Goal: Task Accomplishment & Management: Manage account settings

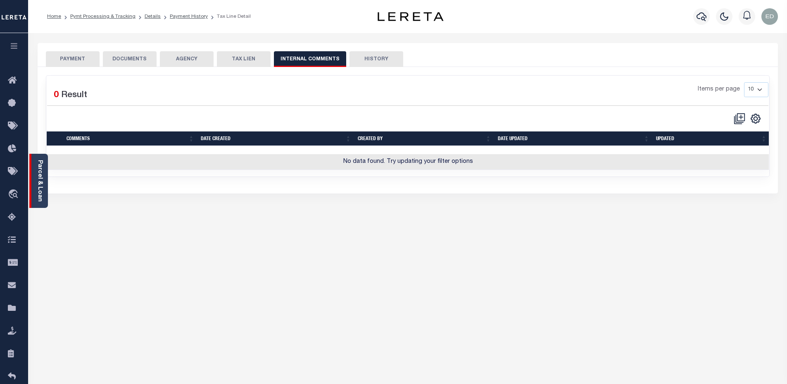
click at [41, 167] on link "Parcel & Loan" at bounding box center [40, 181] width 6 height 42
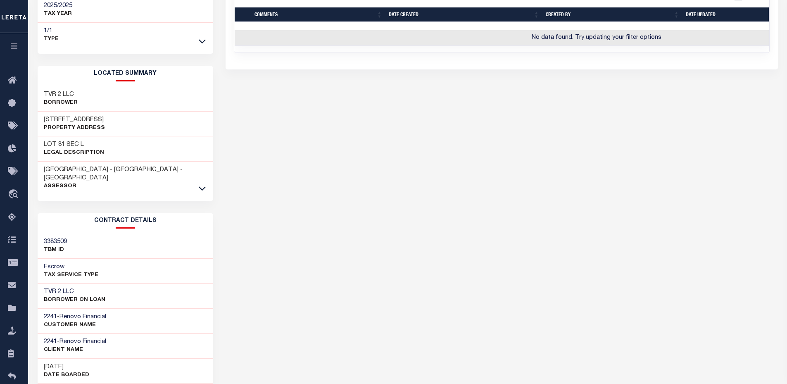
scroll to position [165, 0]
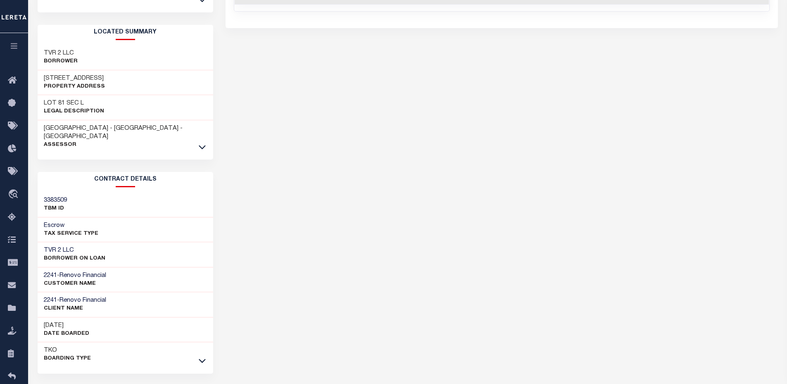
click at [63, 196] on h3 "3383509" at bounding box center [55, 200] width 23 height 8
copy h3 "3383509"
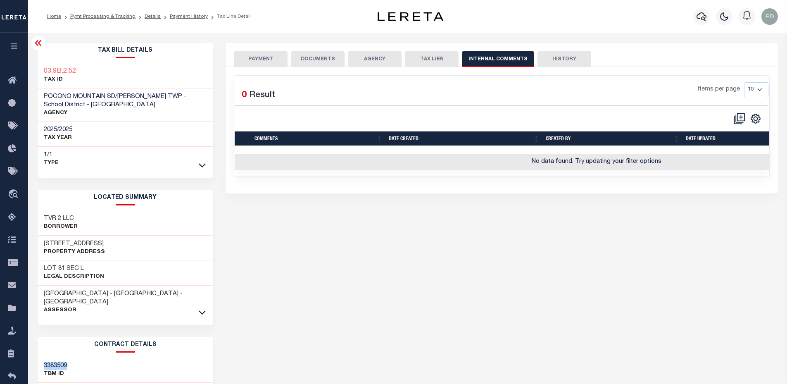
click at [313, 60] on button "DOCUMENTS" at bounding box center [318, 59] width 54 height 16
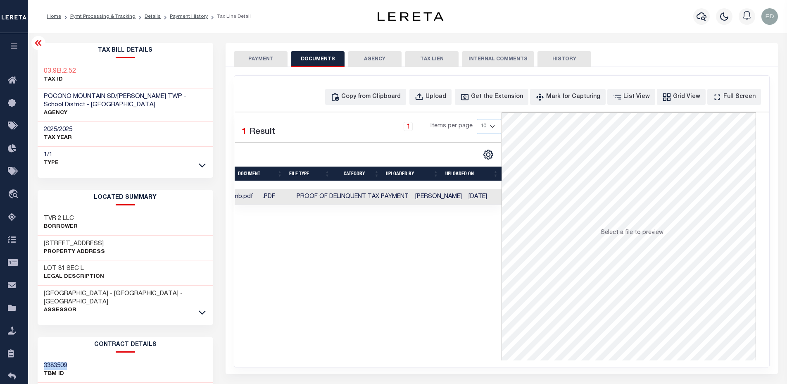
scroll to position [184, 0]
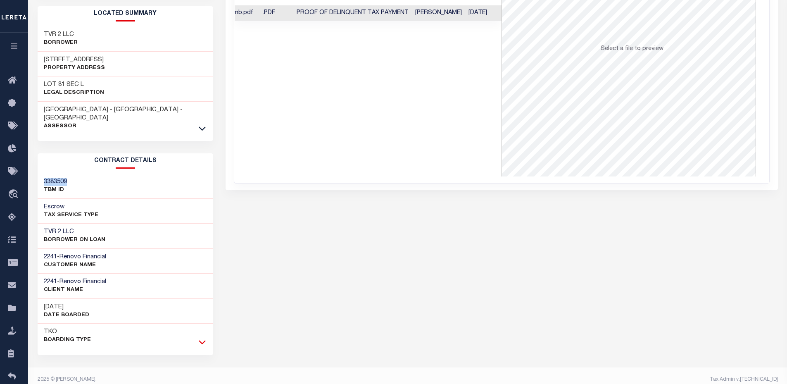
click at [203, 338] on icon at bounding box center [202, 342] width 7 height 9
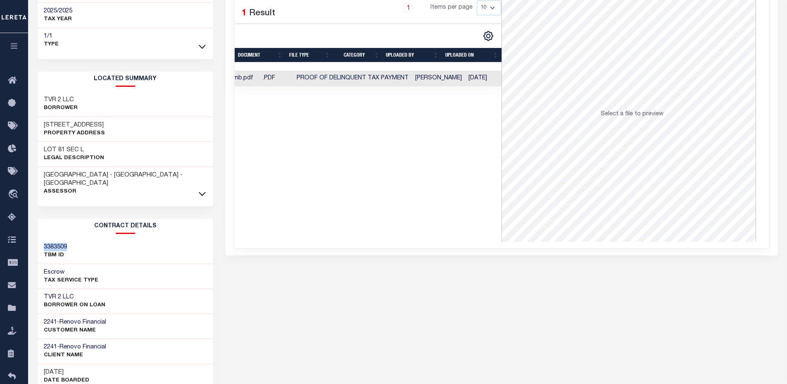
scroll to position [0, 0]
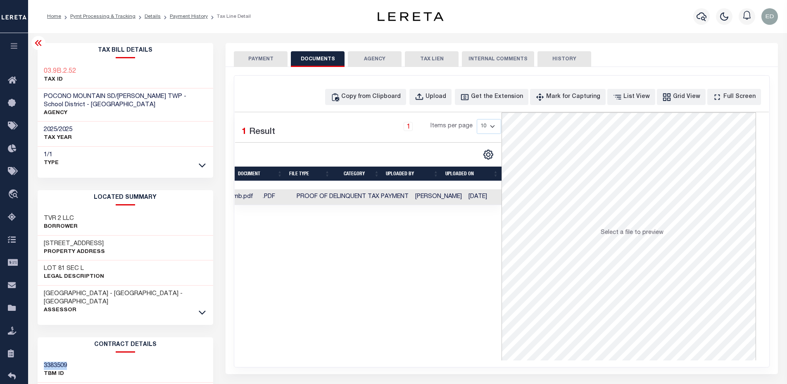
click at [278, 58] on button "PAYMENT" at bounding box center [261, 59] width 54 height 16
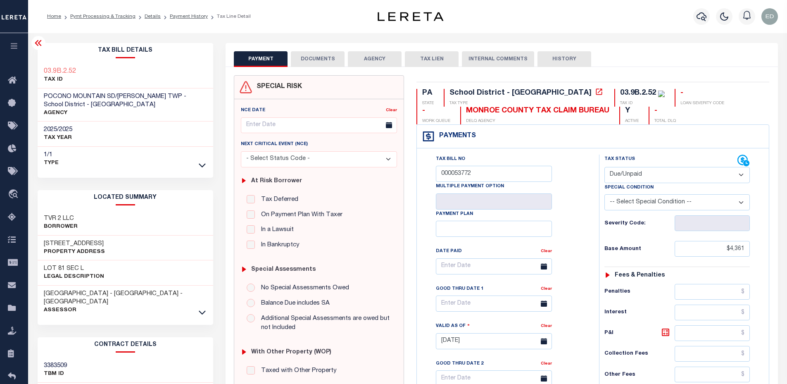
click at [588, 328] on div "Tax Bill No 000053772 Multiple Payment Option Payment Plan" at bounding box center [506, 337] width 174 height 365
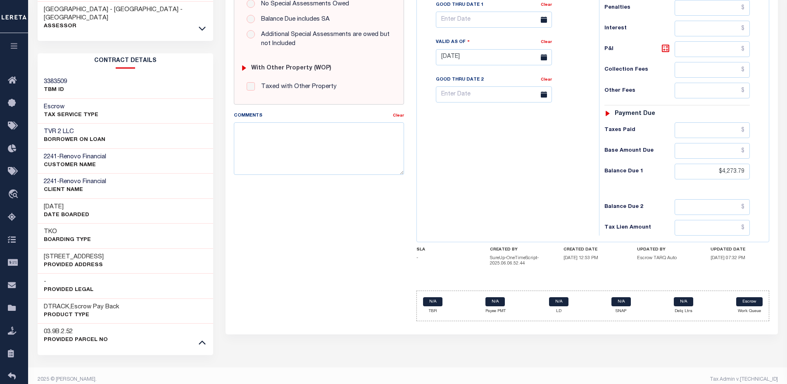
scroll to position [201, 0]
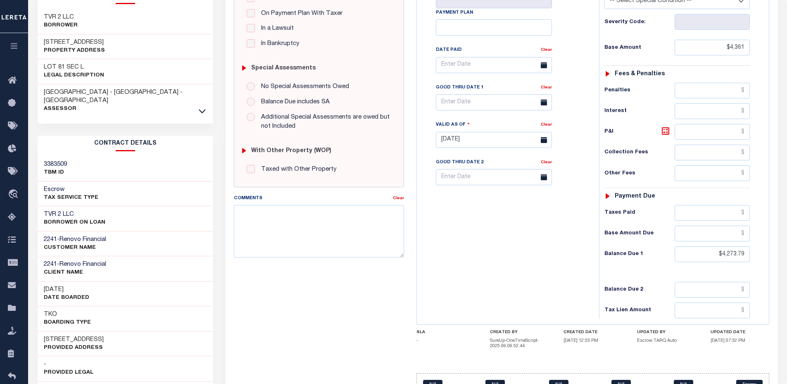
click at [55, 160] on h3 "3383509" at bounding box center [55, 164] width 23 height 8
copy h3 "3383509"
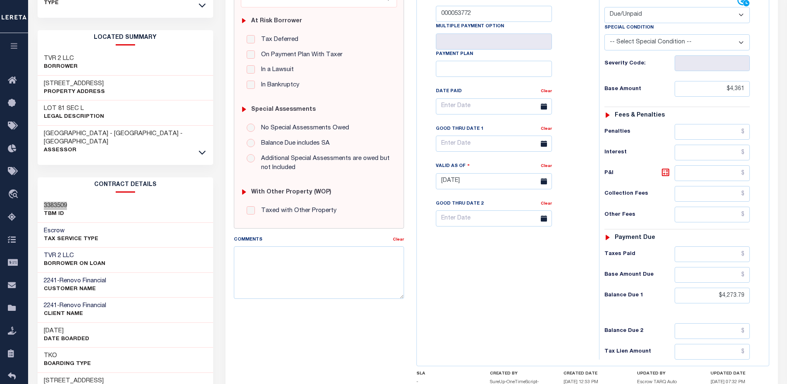
scroll to position [0, 0]
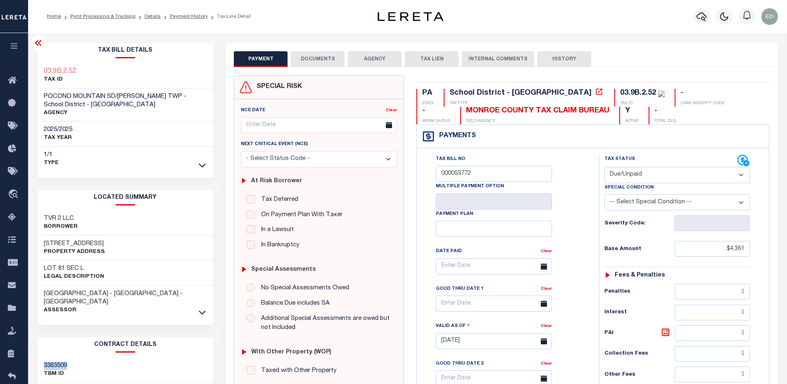
click at [337, 59] on button "DOCUMENTS" at bounding box center [318, 59] width 54 height 16
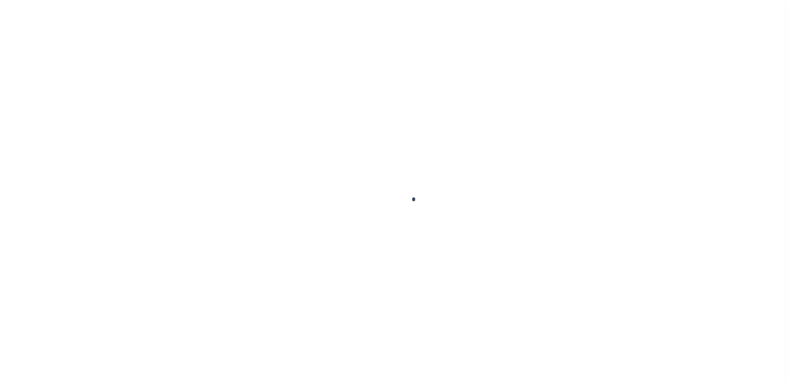
select select "DUE"
type input "[DATE]"
type input "$4,361"
type input "$4,273.79"
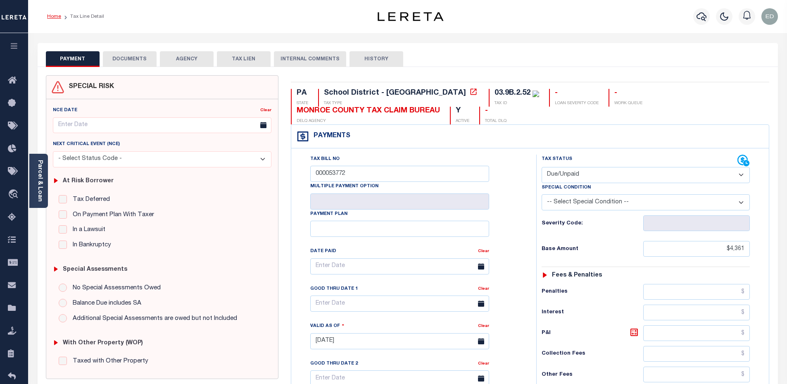
click at [52, 18] on link "Home" at bounding box center [54, 16] width 14 height 5
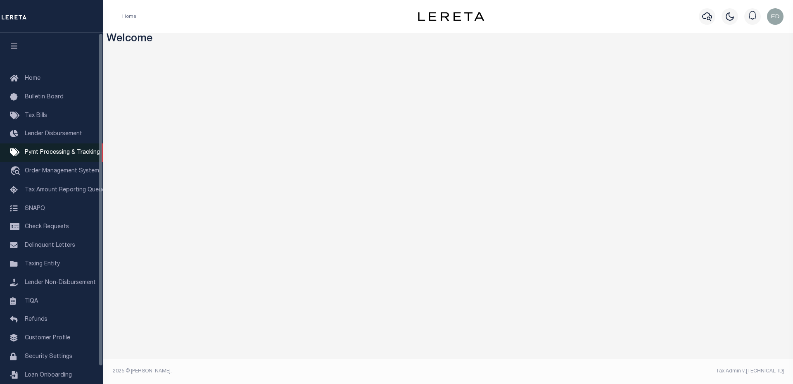
click at [43, 148] on link "Pymt Processing & Tracking" at bounding box center [51, 152] width 103 height 19
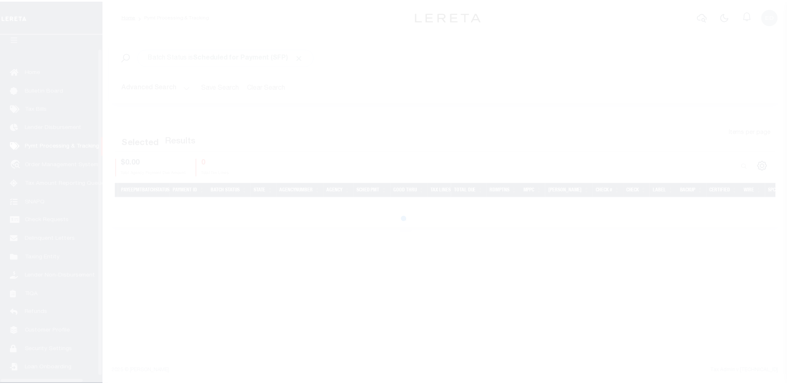
scroll to position [19, 0]
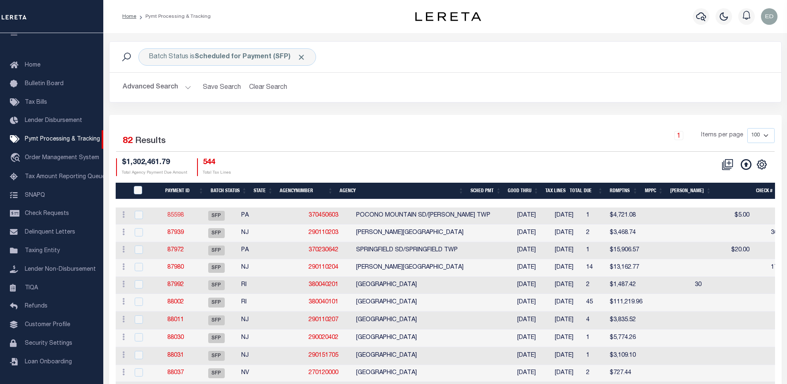
click at [183, 215] on link "85598" at bounding box center [175, 215] width 17 height 6
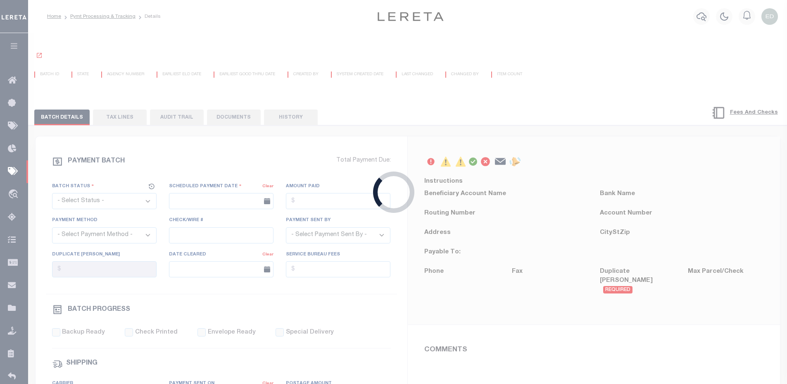
select select "SFP"
type input "04/30/2025"
type input "$4,721.08"
type input "Certify funds"
select select
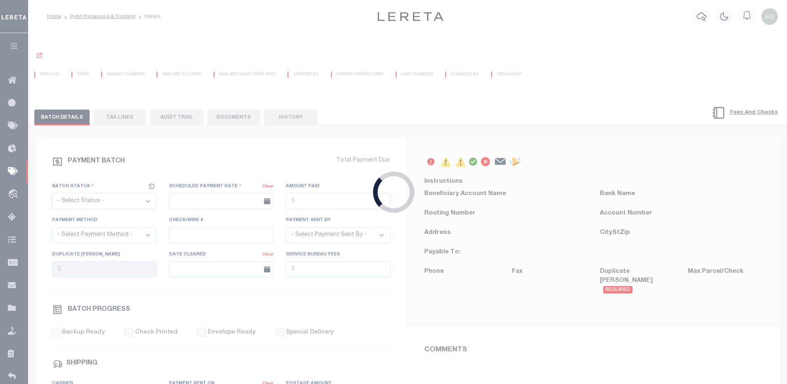
type input "Audria"
type input "N"
radio input "true"
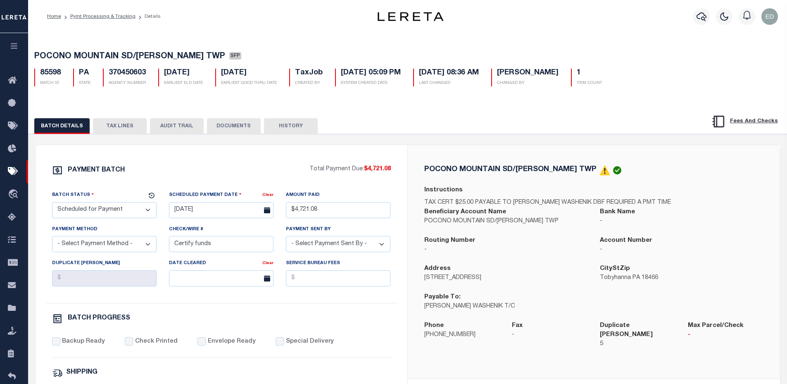
click at [226, 126] on button "DOCUMENTS" at bounding box center [234, 126] width 54 height 16
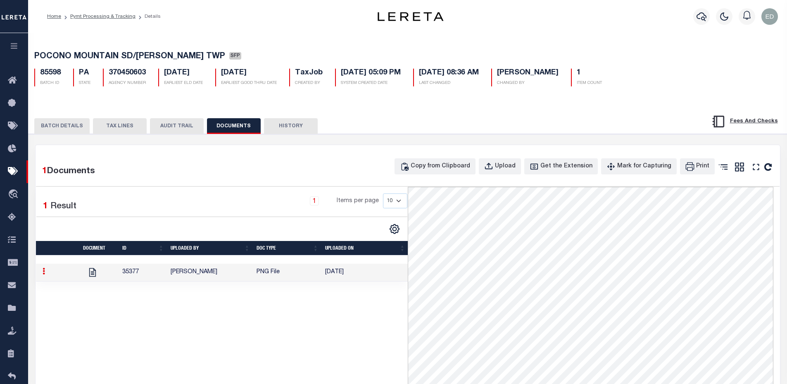
scroll to position [41, 0]
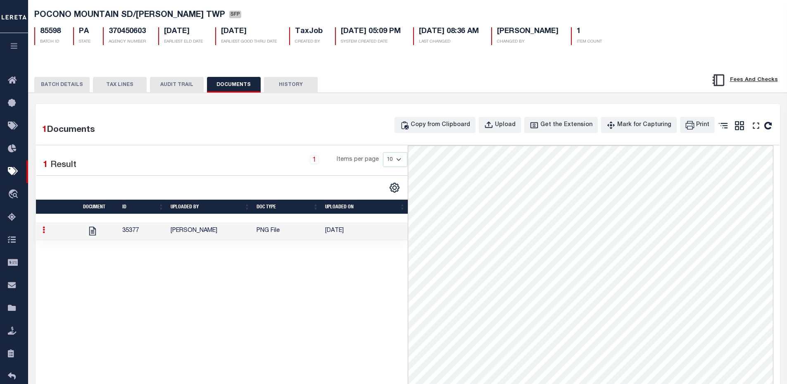
click at [121, 88] on button "TAX LINES" at bounding box center [120, 85] width 54 height 16
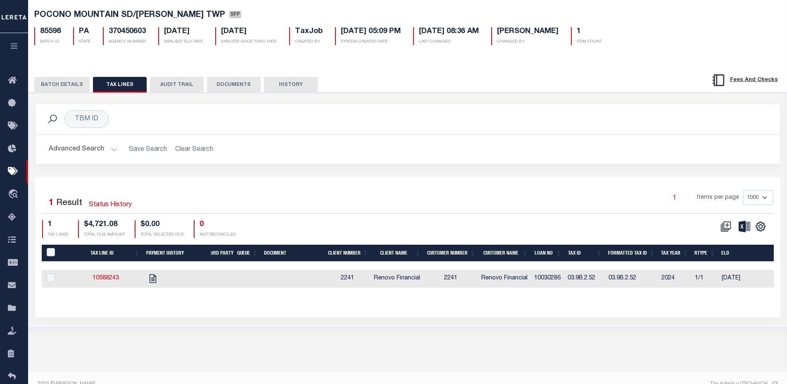
scroll to position [54, 0]
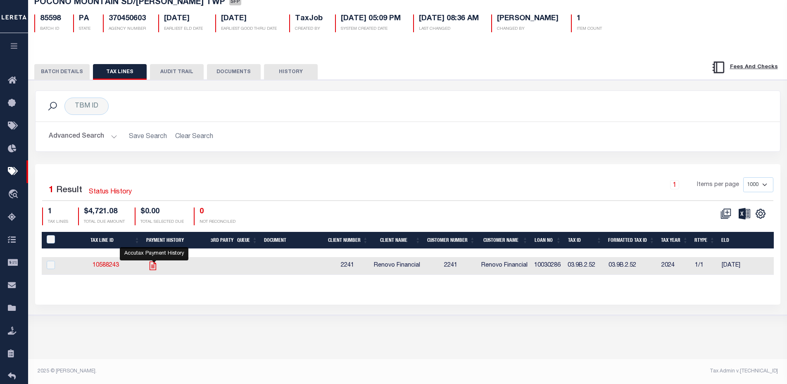
click at [152, 267] on icon "" at bounding box center [153, 265] width 11 height 11
checkbox input "true"
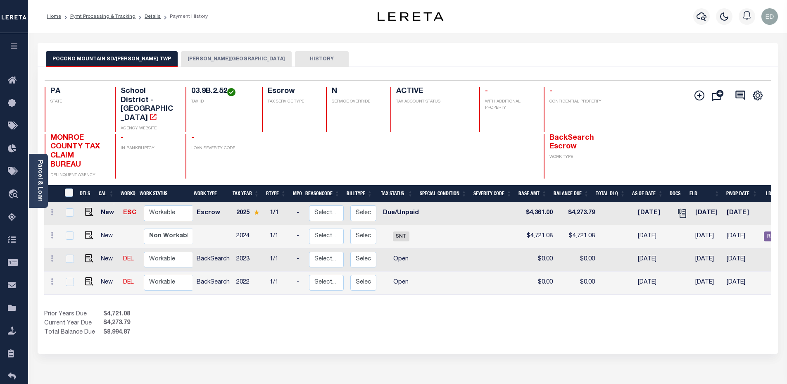
scroll to position [41, 0]
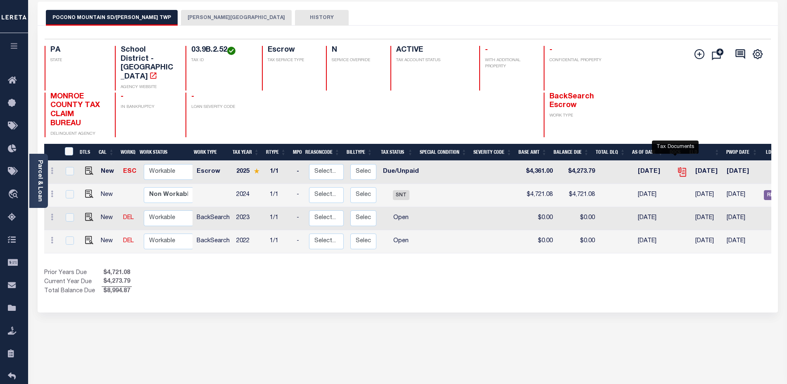
click at [677, 167] on icon "" at bounding box center [682, 172] width 11 height 11
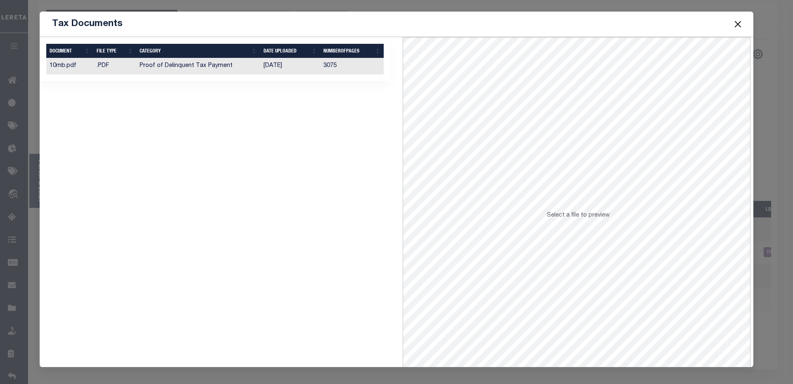
click at [744, 23] on span at bounding box center [737, 23] width 31 height 23
click at [736, 22] on button "Close" at bounding box center [738, 24] width 11 height 11
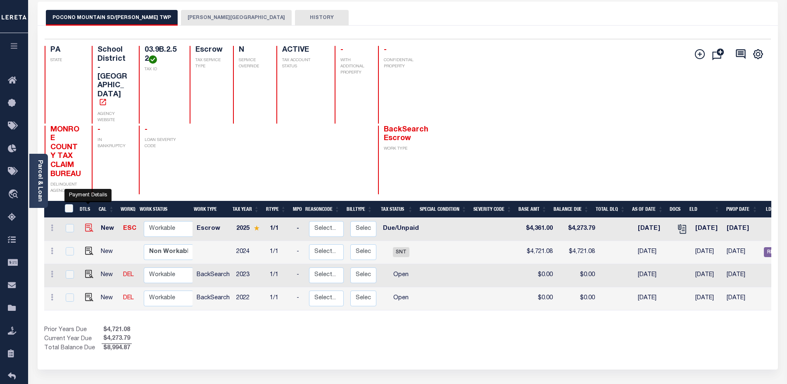
click at [85, 224] on img "" at bounding box center [89, 228] width 8 height 8
checkbox input "true"
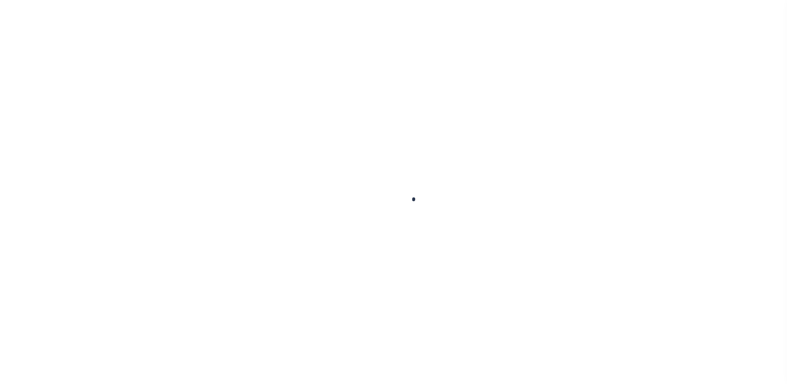
select select "DUE"
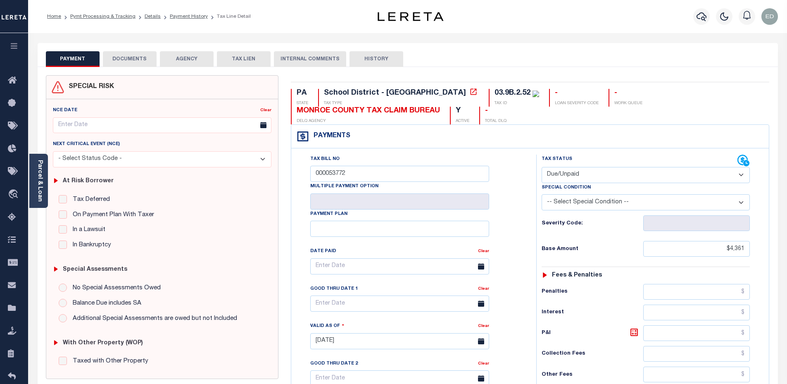
click at [117, 63] on button "DOCUMENTS" at bounding box center [130, 59] width 54 height 16
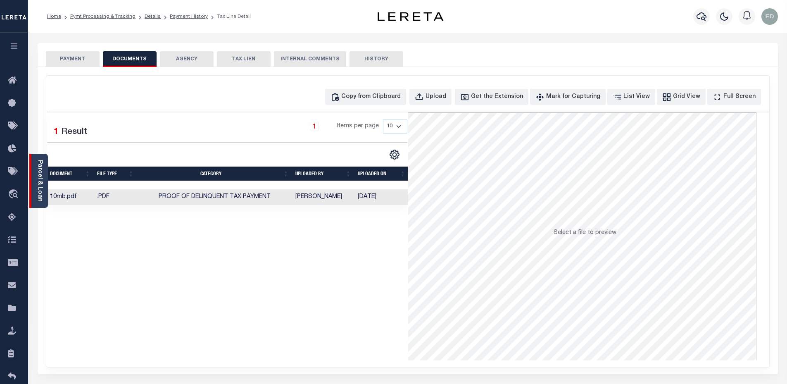
click at [46, 180] on div "Parcel & Loan" at bounding box center [38, 181] width 19 height 54
